Goal: Check status: Check status

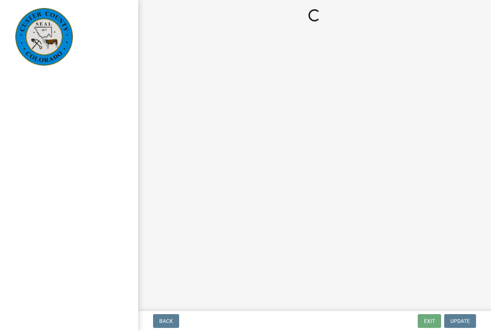
select select "cd09b013-b94f-4524-a046-a3f04ce1867e"
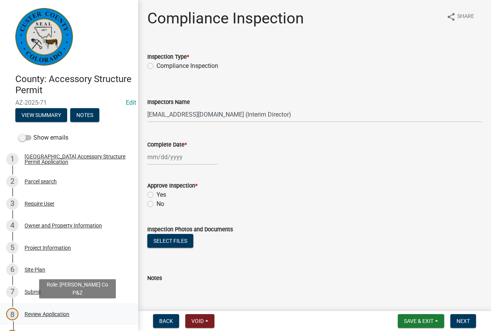
click at [53, 313] on div "Review Application" at bounding box center [47, 314] width 45 height 5
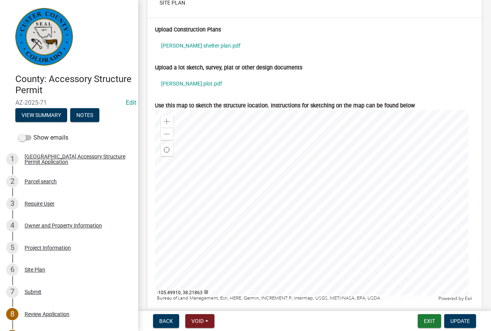
scroll to position [2495, 0]
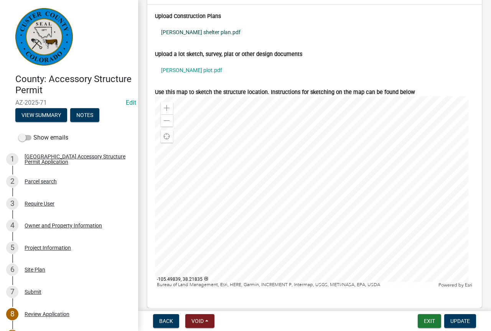
click at [188, 29] on link "wilcox shelter plan.pdf" at bounding box center [314, 32] width 319 height 18
click at [177, 70] on link "[PERSON_NAME] plot.pdf" at bounding box center [314, 70] width 319 height 18
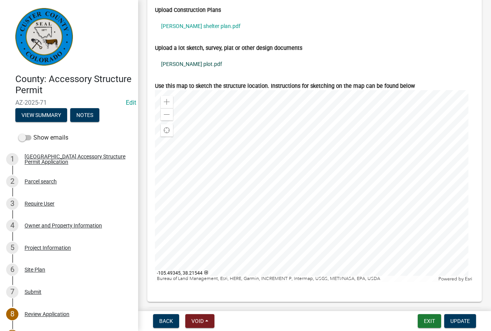
scroll to position [2770, 0]
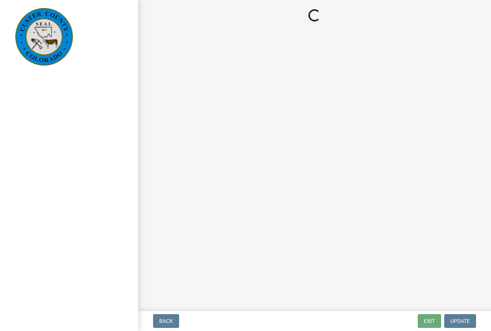
select select "cd09b013-b94f-4524-a046-a3f04ce1867e"
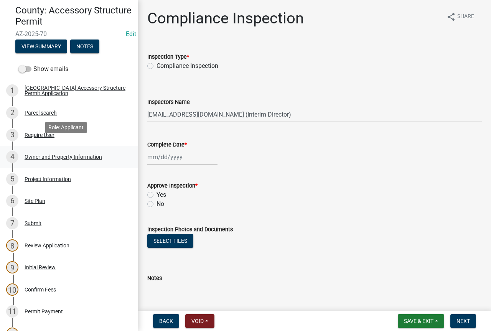
scroll to position [77, 0]
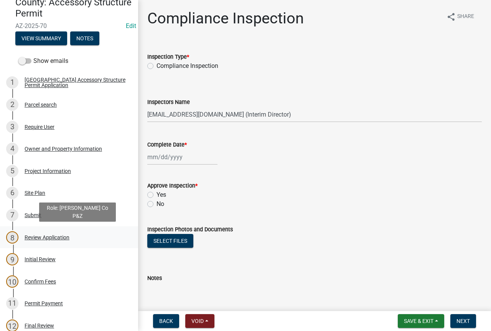
click at [38, 238] on div "Review Application" at bounding box center [47, 237] width 45 height 5
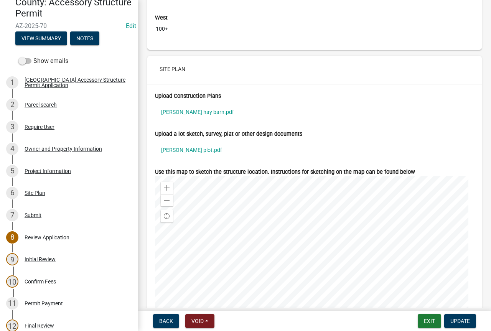
scroll to position [2418, 0]
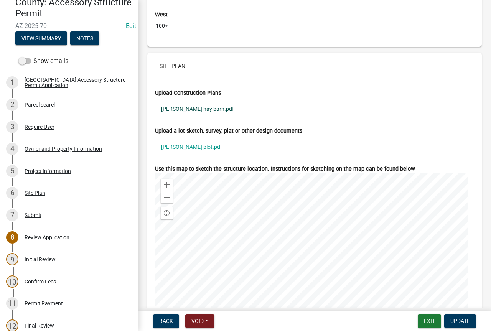
click at [170, 105] on link "[PERSON_NAME] hay barn.pdf" at bounding box center [314, 109] width 319 height 18
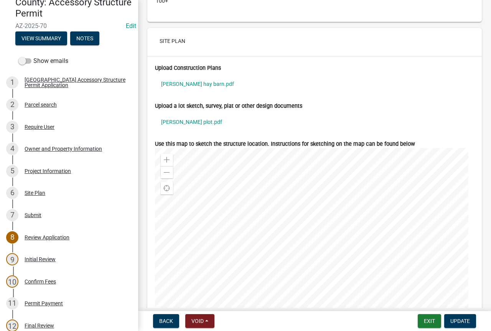
scroll to position [2456, 0]
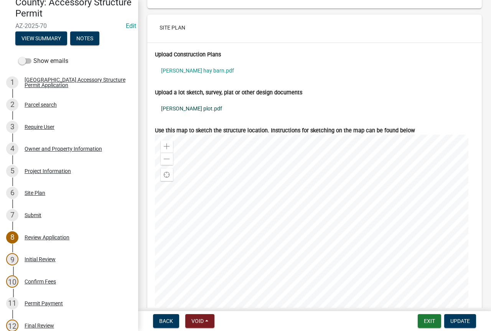
click at [182, 109] on link "[PERSON_NAME] plot.pdf" at bounding box center [314, 109] width 319 height 18
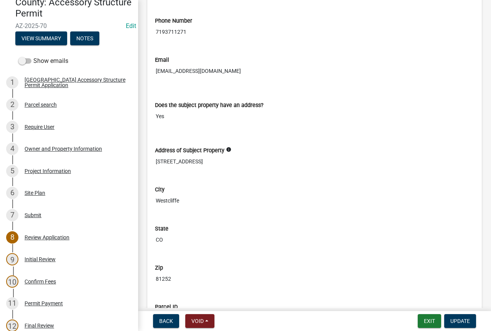
scroll to position [884, 0]
